Goal: Task Accomplishment & Management: Use online tool/utility

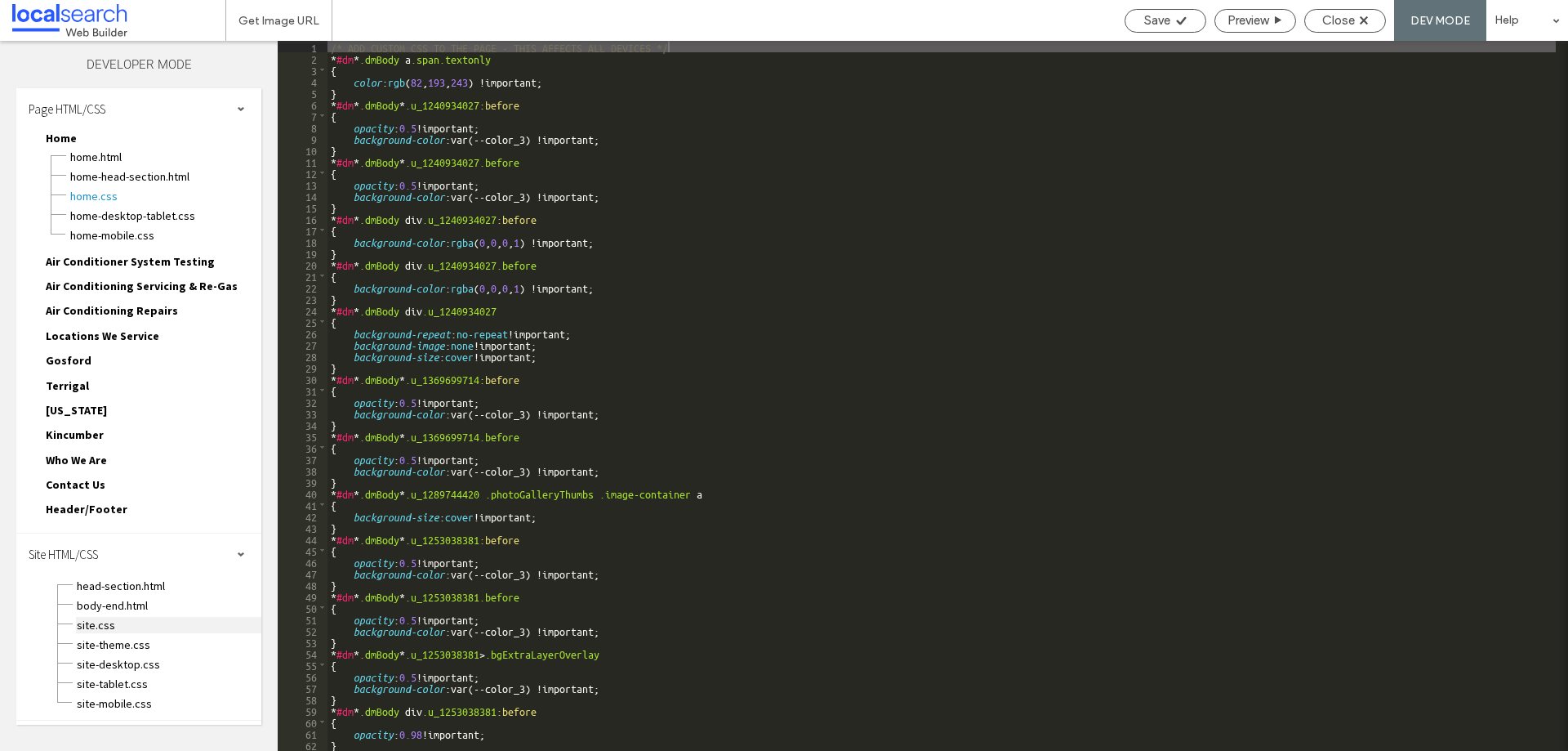
click at [91, 624] on span "site.css" at bounding box center [168, 624] width 185 height 16
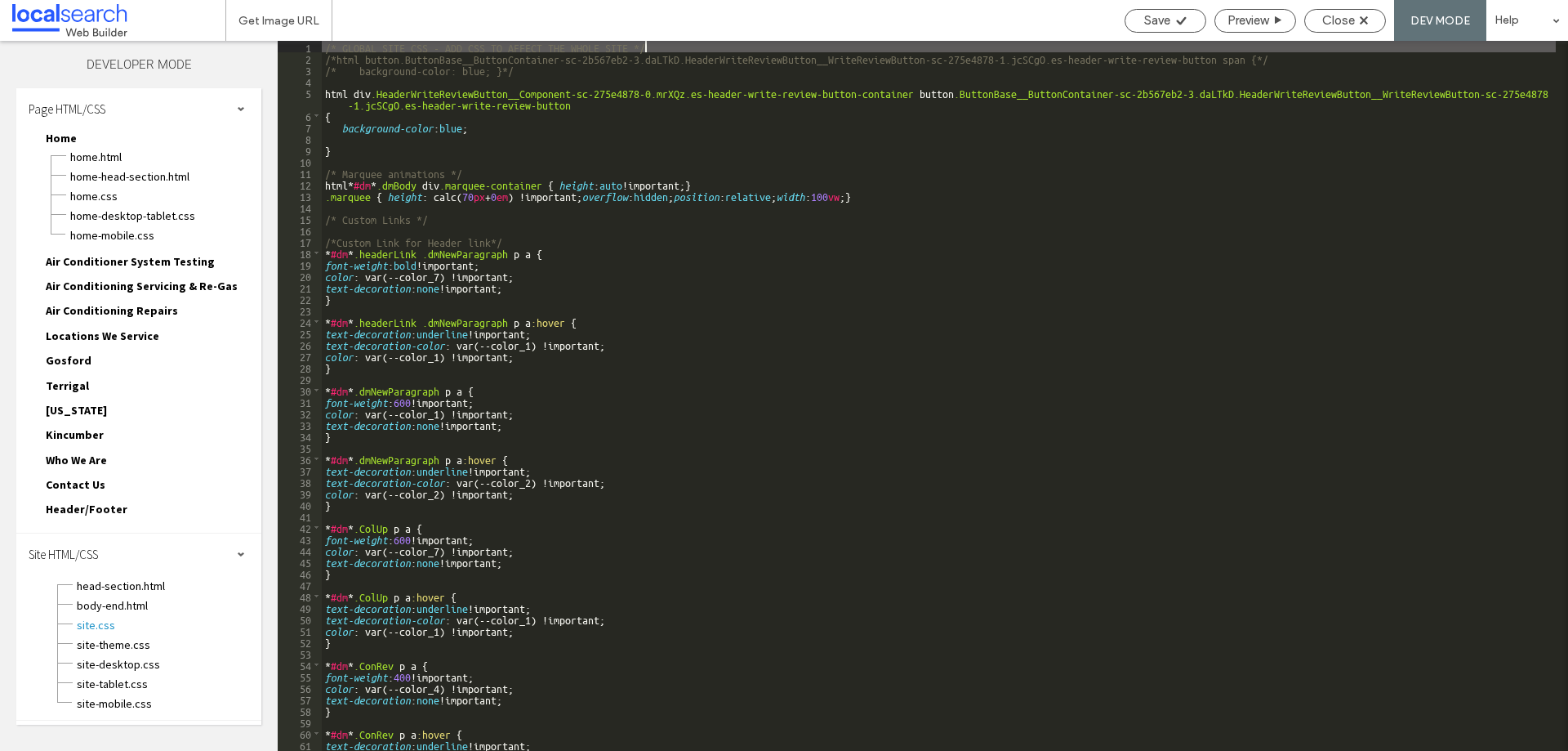
click at [488, 132] on div "/* GLOBAL SITE CSS - ADD CSS TO AFFECT THE WHOLE SITE */ /*html button.ButtonBa…" at bounding box center [938, 407] width 1234 height 733
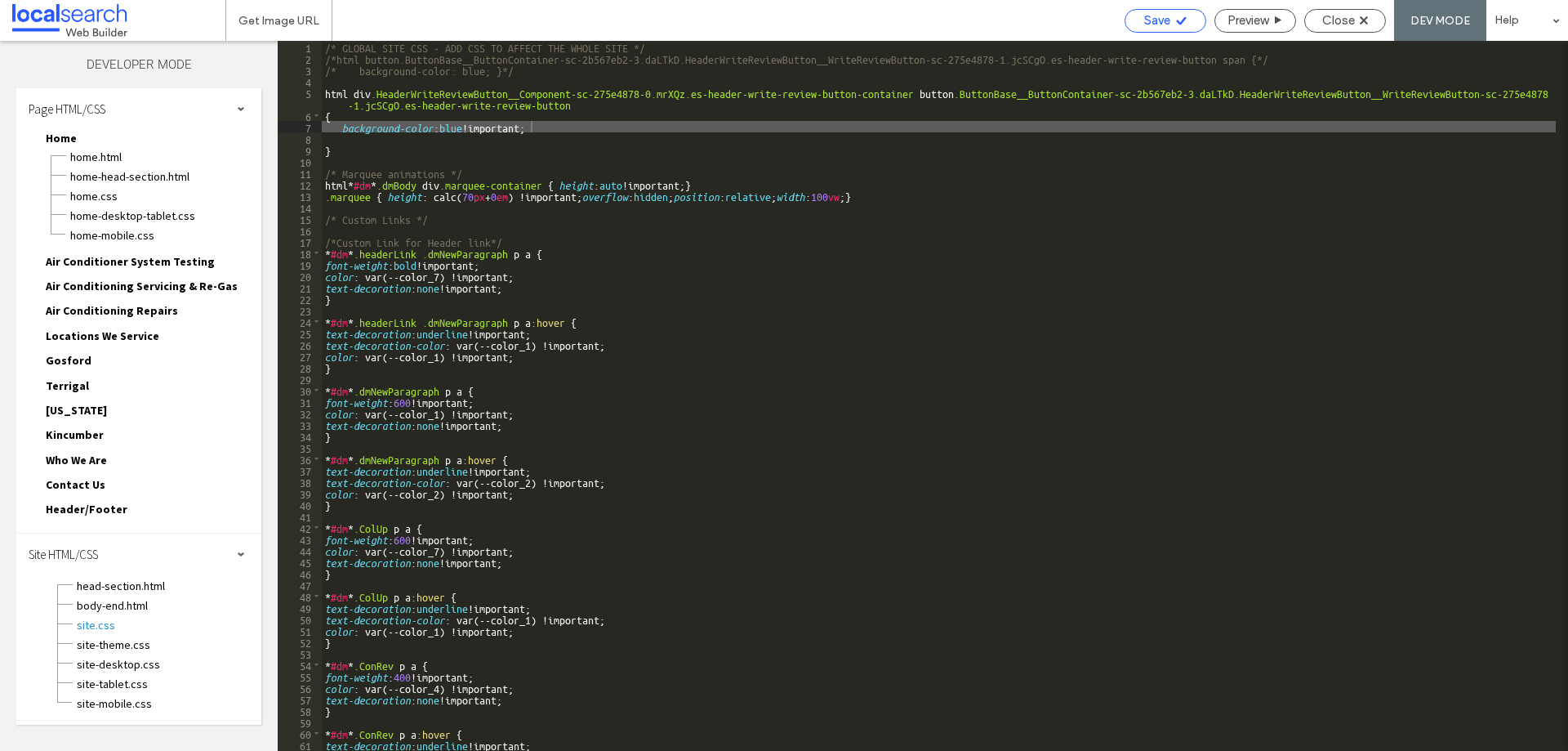
click at [1175, 17] on icon at bounding box center [1182, 21] width 12 height 12
click at [1248, 25] on span "Preview" at bounding box center [1247, 20] width 41 height 15
click at [348, 144] on div "/* GLOBAL SITE CSS - ADD CSS TO AFFECT THE WHOLE SITE */ /*html button.ButtonBa…" at bounding box center [938, 407] width 1234 height 733
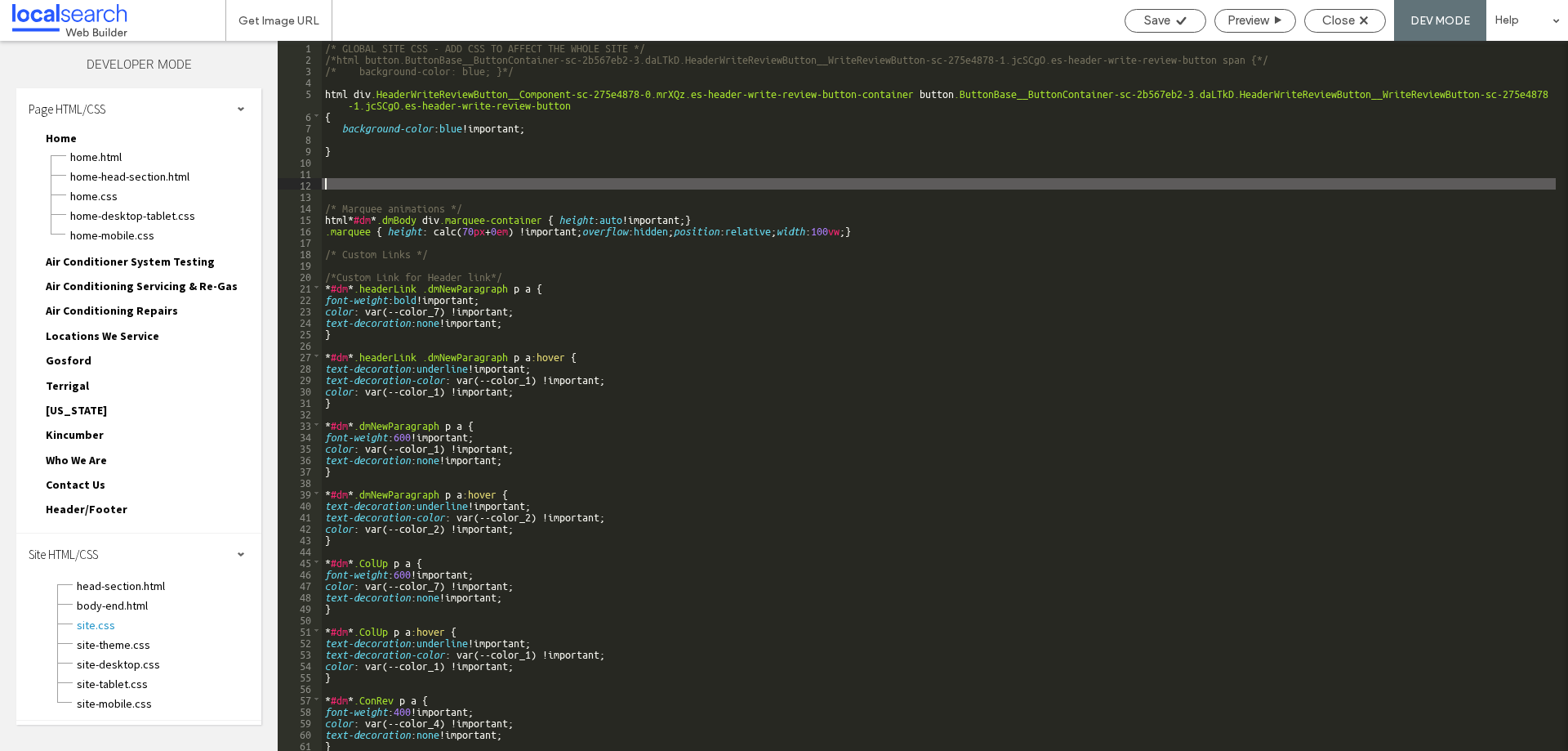
click at [344, 169] on div "/* GLOBAL SITE CSS - ADD CSS TO AFFECT THE WHOLE SITE */ /*html button.ButtonBa…" at bounding box center [938, 407] width 1234 height 733
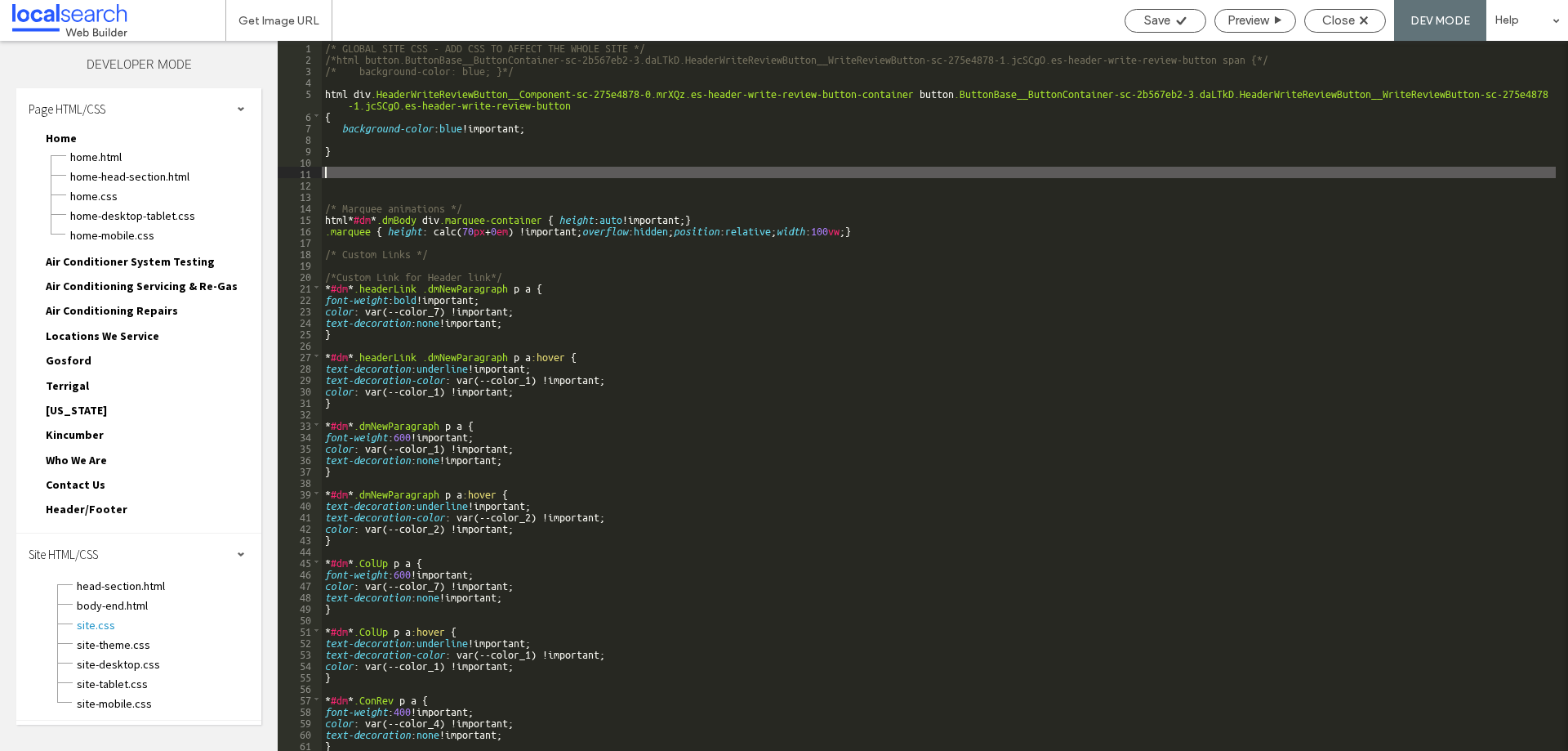
click at [344, 175] on div "/* GLOBAL SITE CSS - ADD CSS TO AFFECT THE WHOLE SITE */ /*html button.ButtonBa…" at bounding box center [938, 407] width 1234 height 733
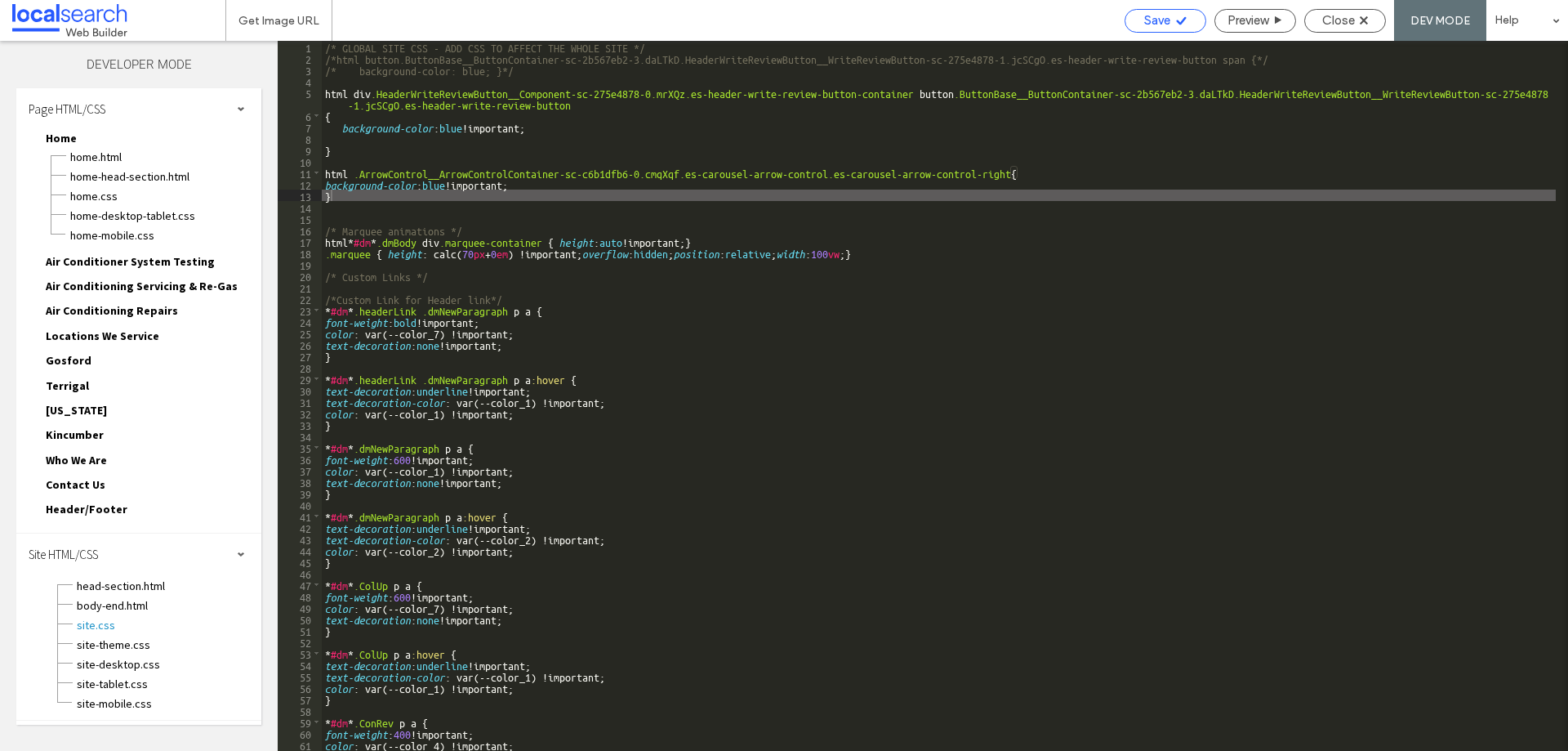
click at [1159, 19] on span "Save" at bounding box center [1157, 20] width 26 height 15
click at [1014, 172] on div "/* GLOBAL SITE CSS - ADD CSS TO AFFECT THE WHOLE SITE */ /*html button.ButtonBa…" at bounding box center [938, 407] width 1234 height 733
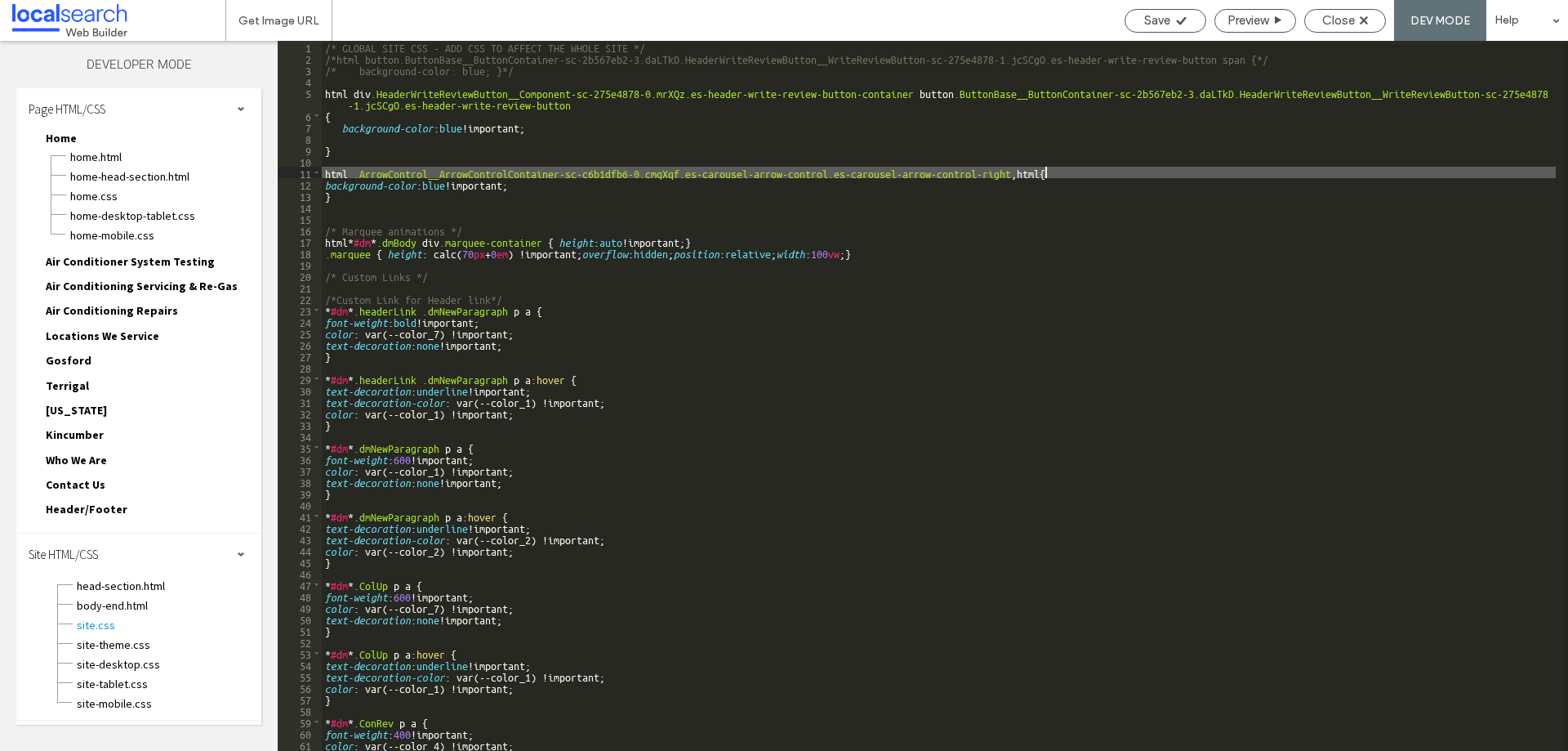
type textarea "**"
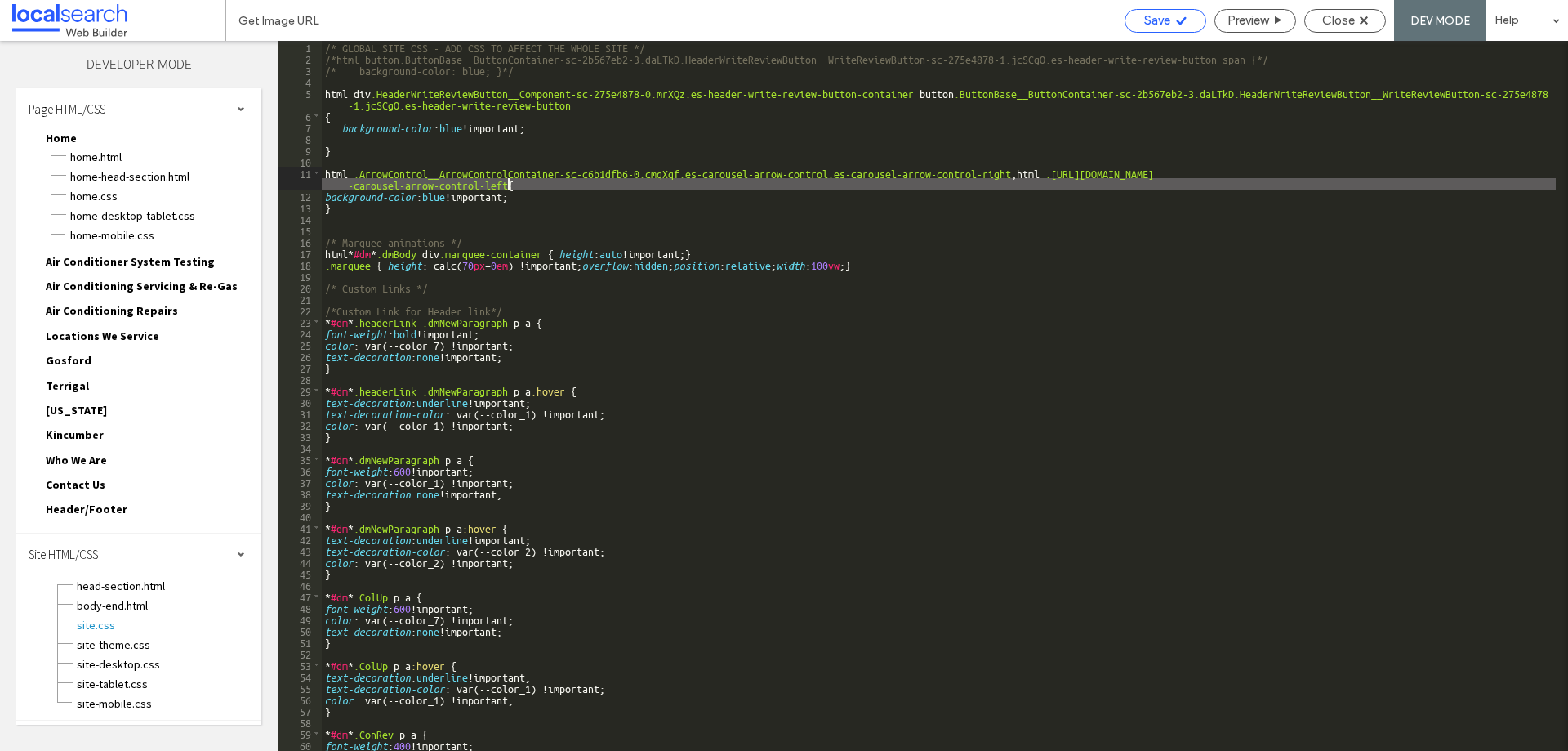
click at [1168, 15] on div "Save" at bounding box center [1166, 20] width 80 height 15
